Goal: Task Accomplishment & Management: Use online tool/utility

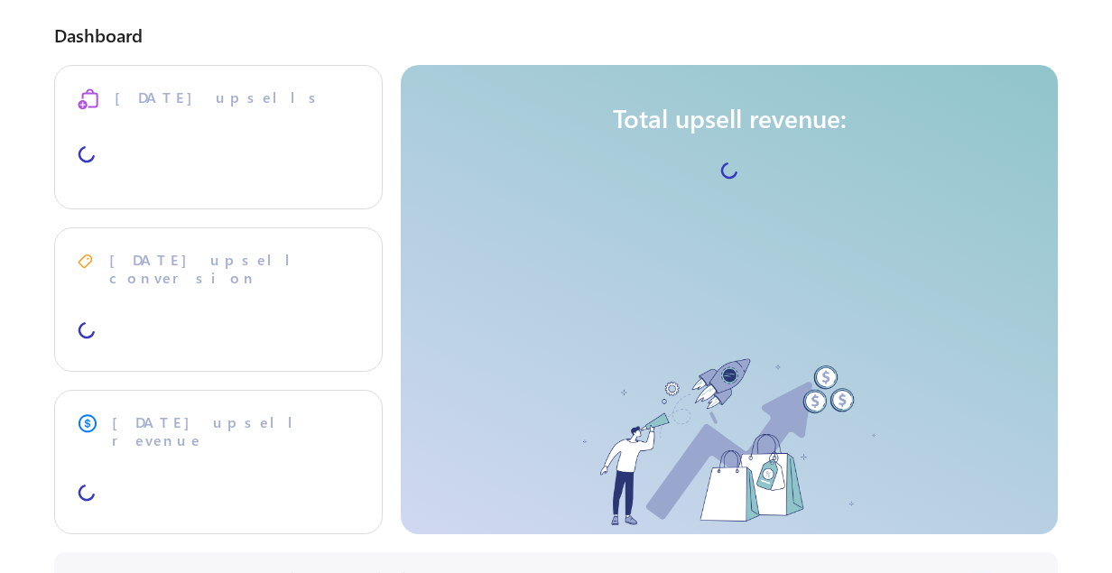
select select "**"
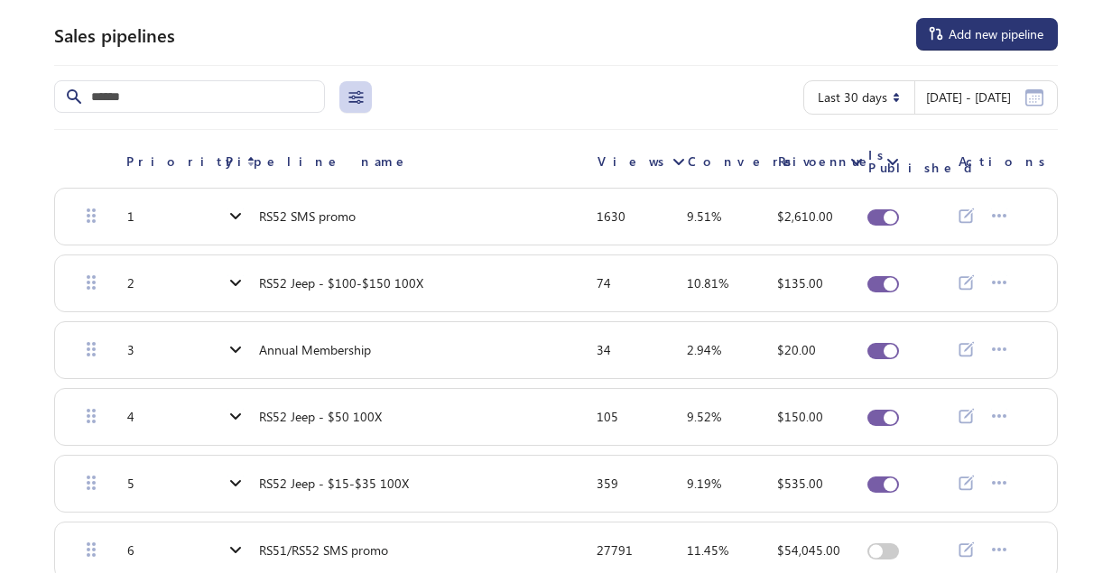
click at [279, 217] on span "RS52 SMS promo" at bounding box center [307, 216] width 97 height 14
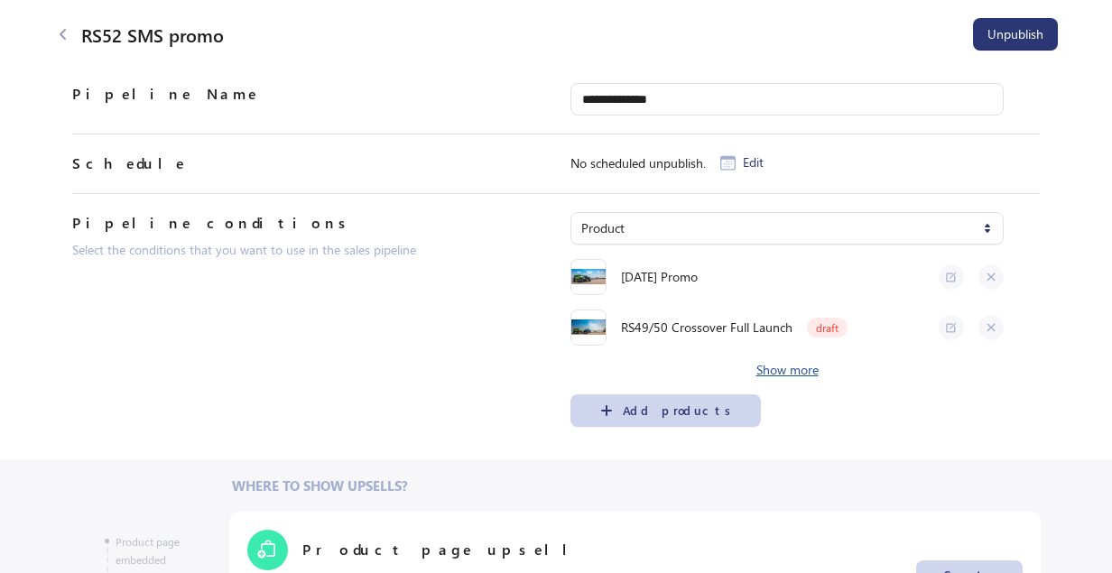
click at [787, 371] on span "Show more" at bounding box center [788, 370] width 62 height 14
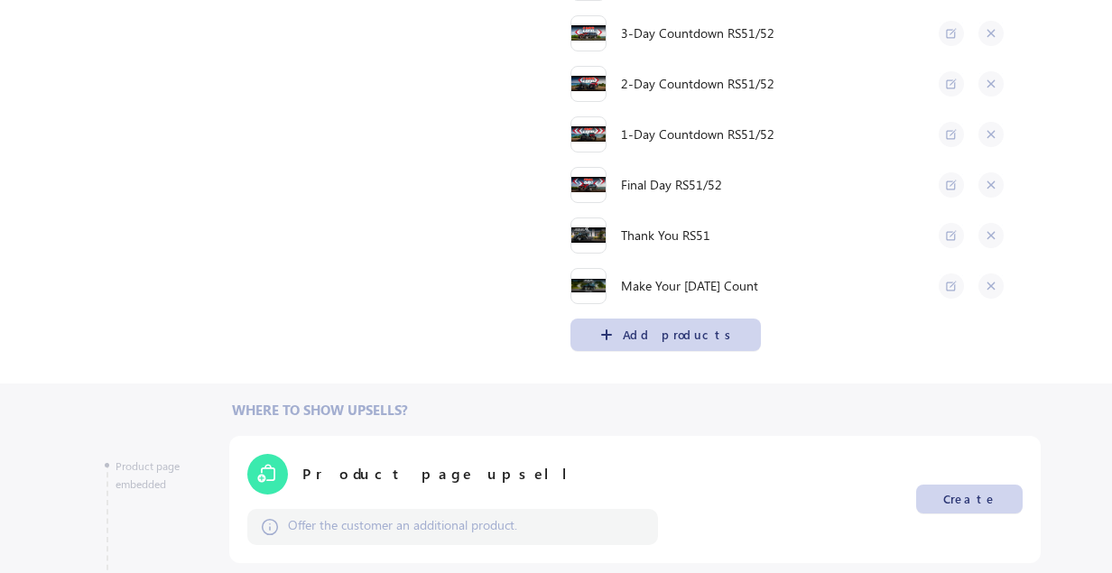
scroll to position [2174, 0]
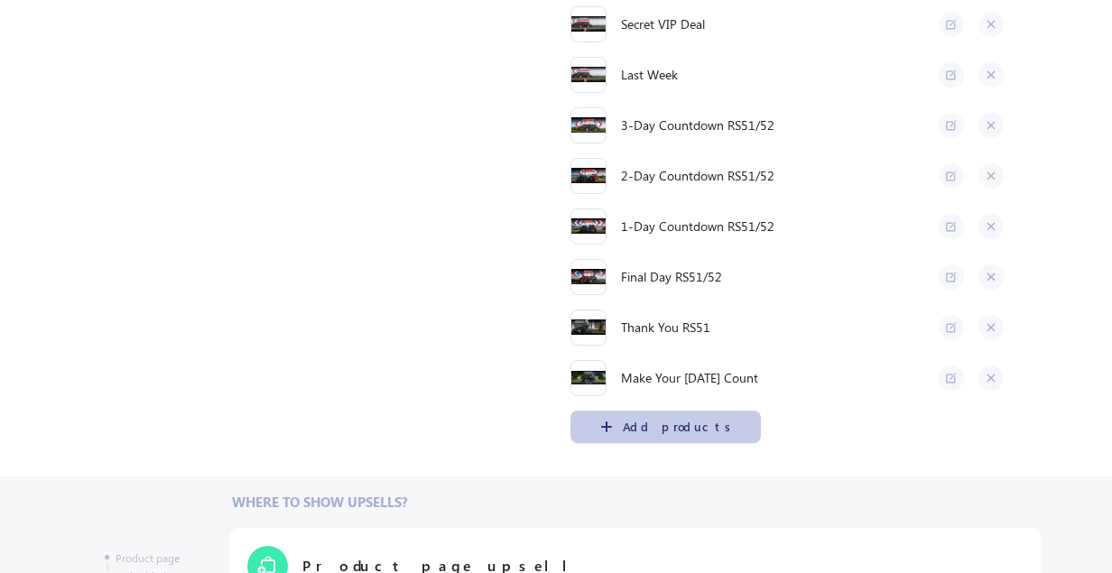
click at [649, 432] on div "Add products" at bounding box center [678, 427] width 111 height 14
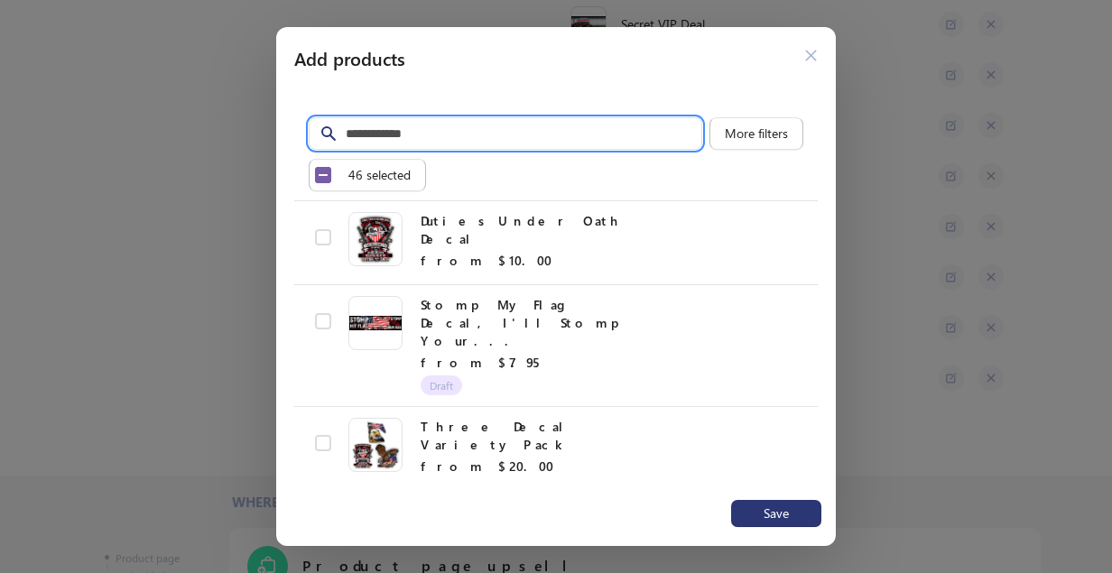
click at [452, 132] on input "Filter items" at bounding box center [524, 133] width 358 height 33
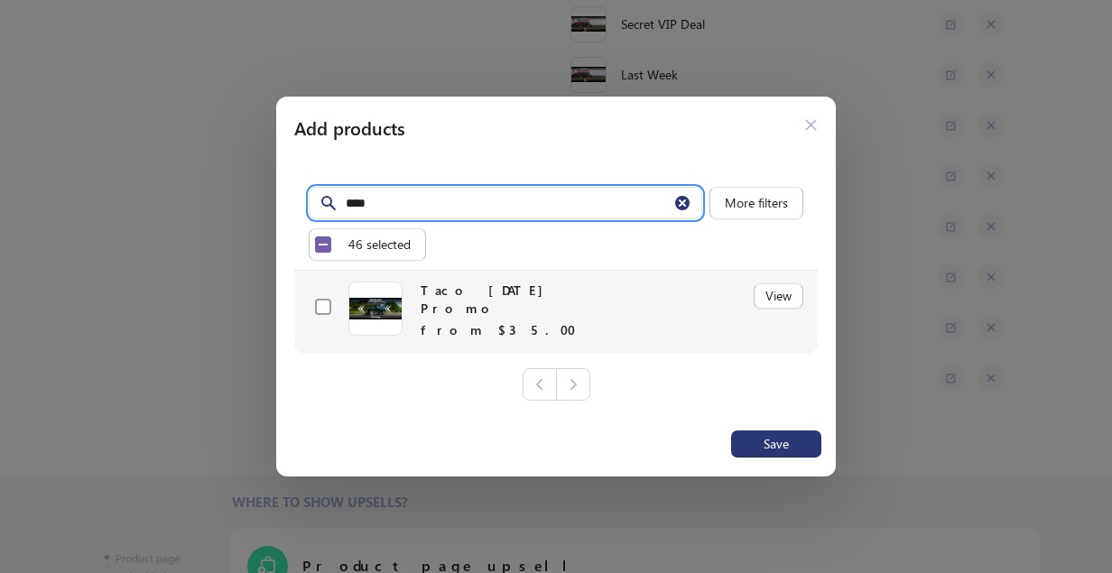
type input "****"
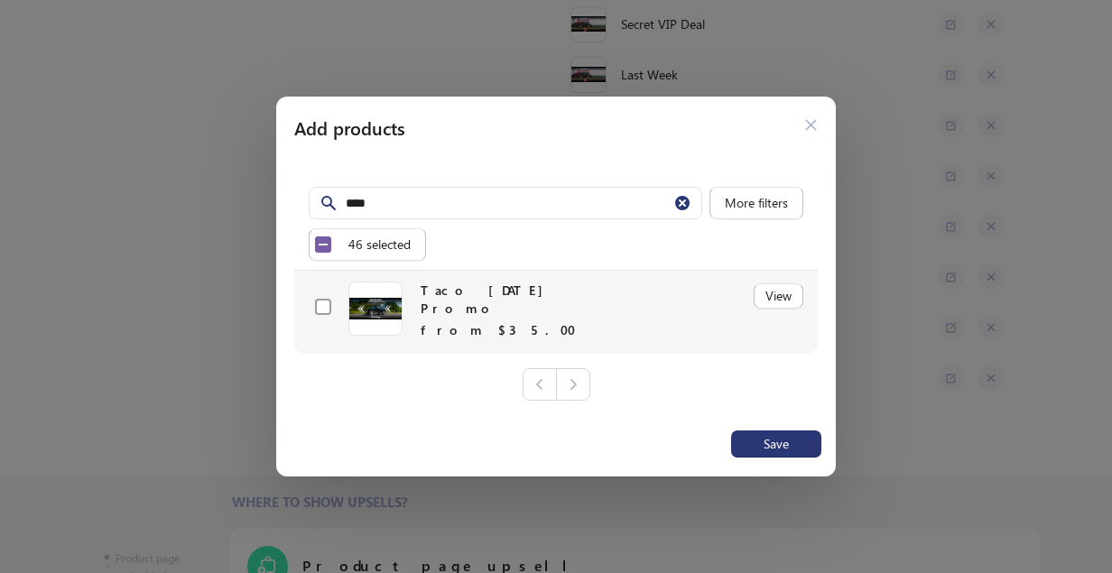
click at [321, 311] on span at bounding box center [323, 307] width 16 height 16
click at [780, 454] on div "Save" at bounding box center [556, 448] width 560 height 58
click at [774, 444] on span "Save" at bounding box center [776, 444] width 25 height 14
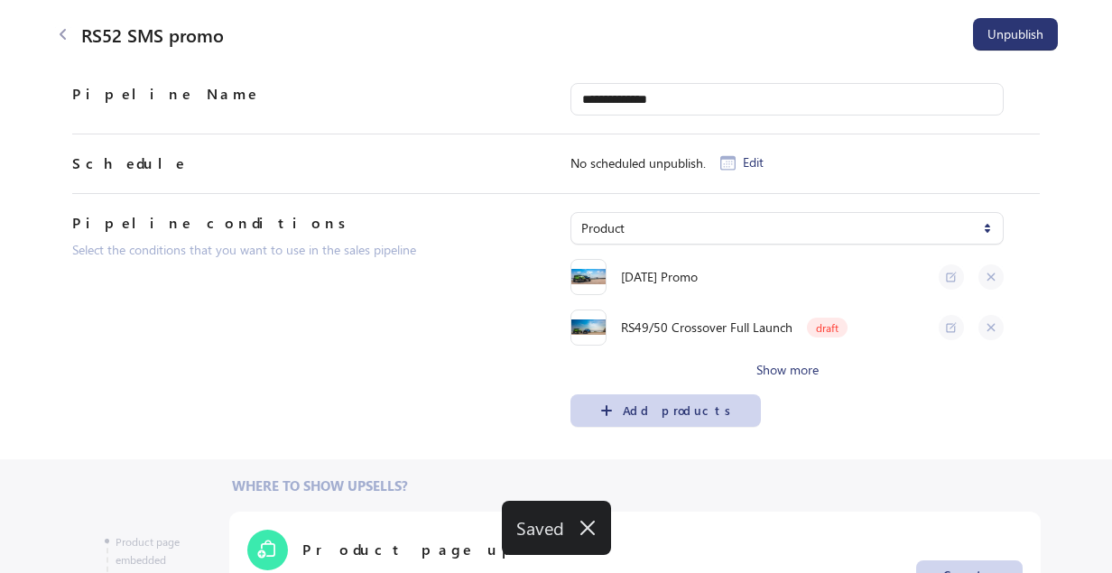
scroll to position [988, 0]
